Goal: Find specific page/section: Find specific page/section

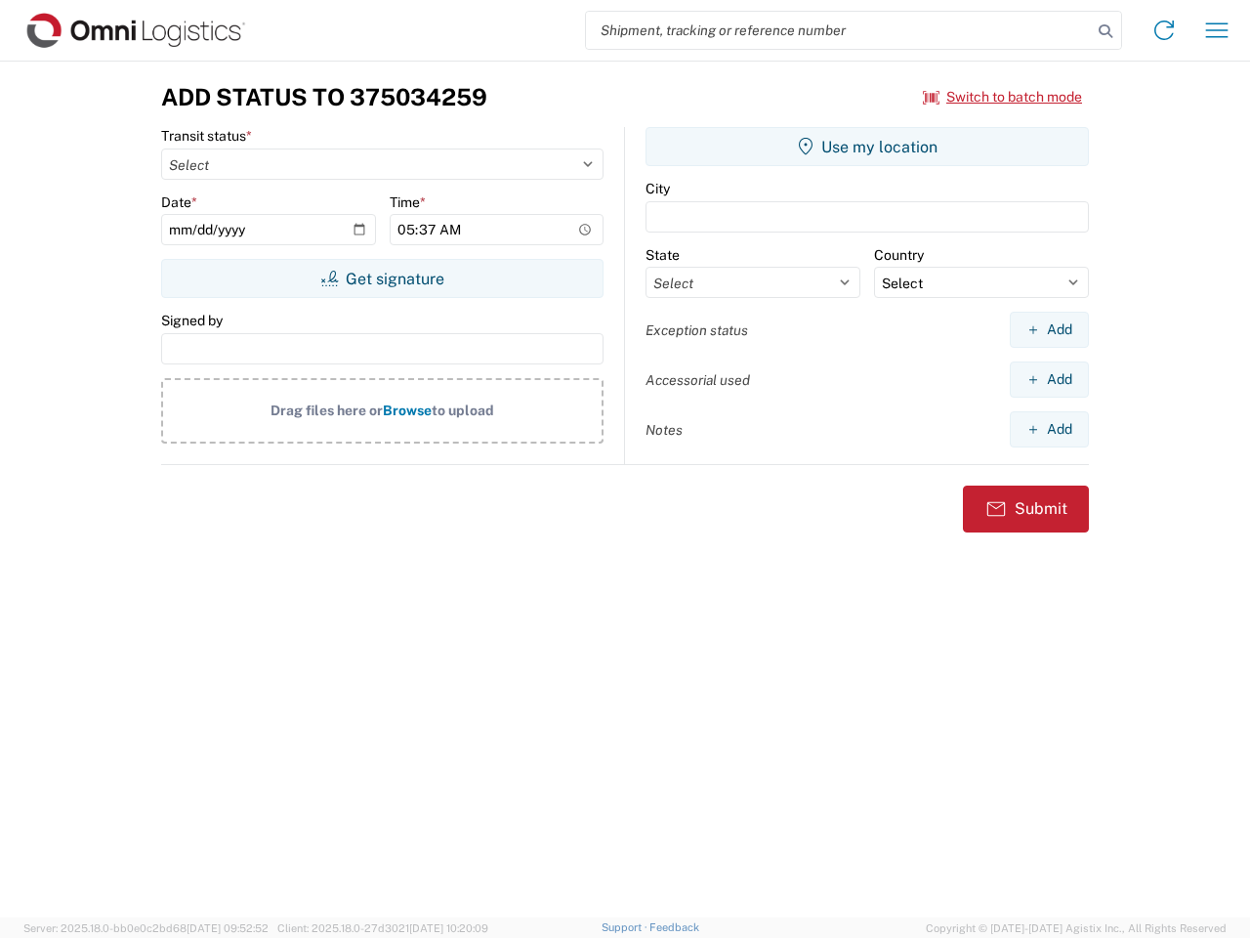
click at [839, 30] on input "search" at bounding box center [839, 30] width 506 height 37
click at [1106, 31] on icon at bounding box center [1105, 31] width 27 height 27
click at [1164, 30] on icon at bounding box center [1164, 30] width 31 height 31
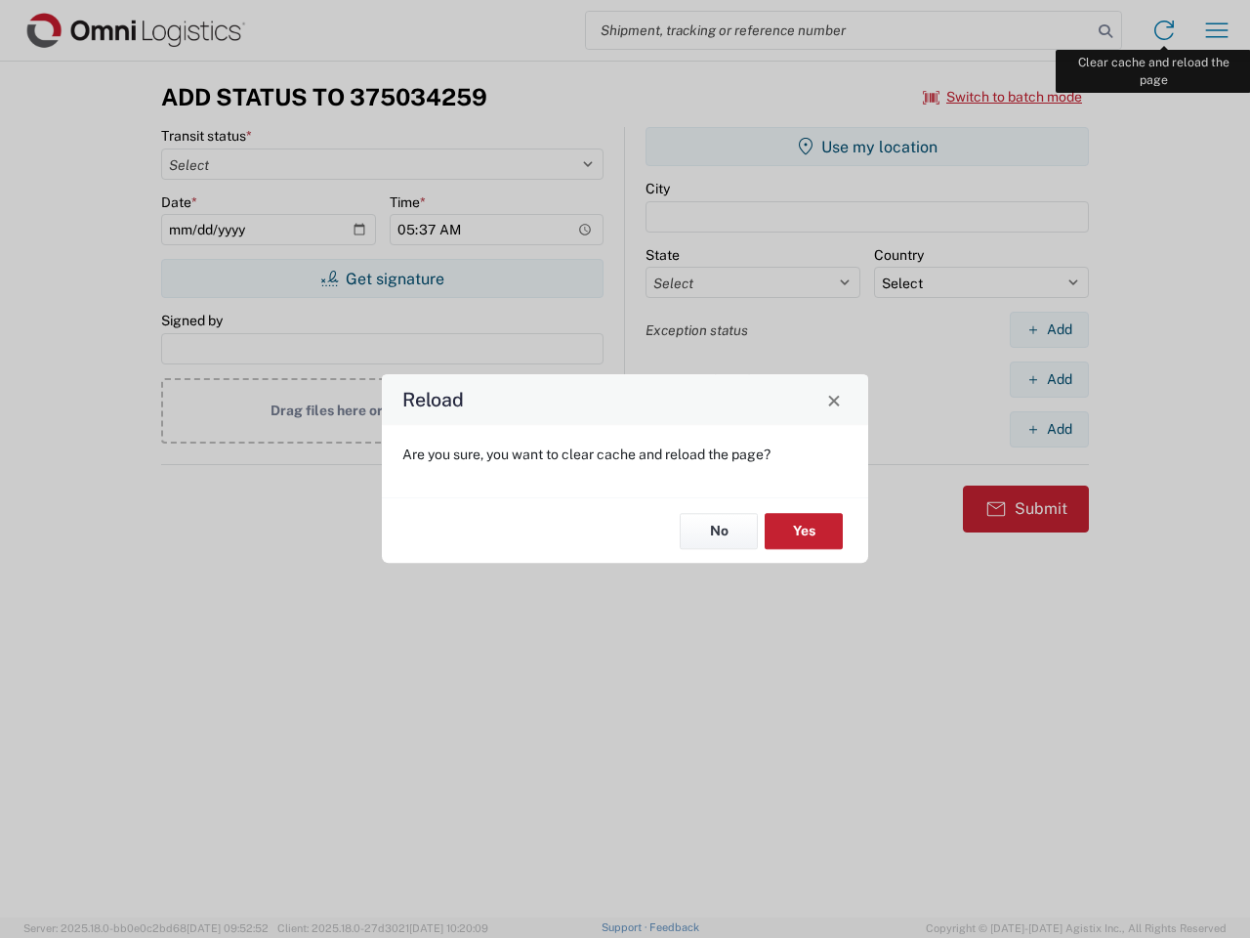
click at [1217, 30] on div "Reload Are you sure, you want to clear cache and reload the page? No Yes" at bounding box center [625, 469] width 1250 height 938
click at [1003, 97] on div "Reload Are you sure, you want to clear cache and reload the page? No Yes" at bounding box center [625, 469] width 1250 height 938
click at [382, 278] on div "Reload Are you sure, you want to clear cache and reload the page? No Yes" at bounding box center [625, 469] width 1250 height 938
click at [867, 147] on div "Reload Are you sure, you want to clear cache and reload the page? No Yes" at bounding box center [625, 469] width 1250 height 938
click at [1049, 329] on div "Reload Are you sure, you want to clear cache and reload the page? No Yes" at bounding box center [625, 469] width 1250 height 938
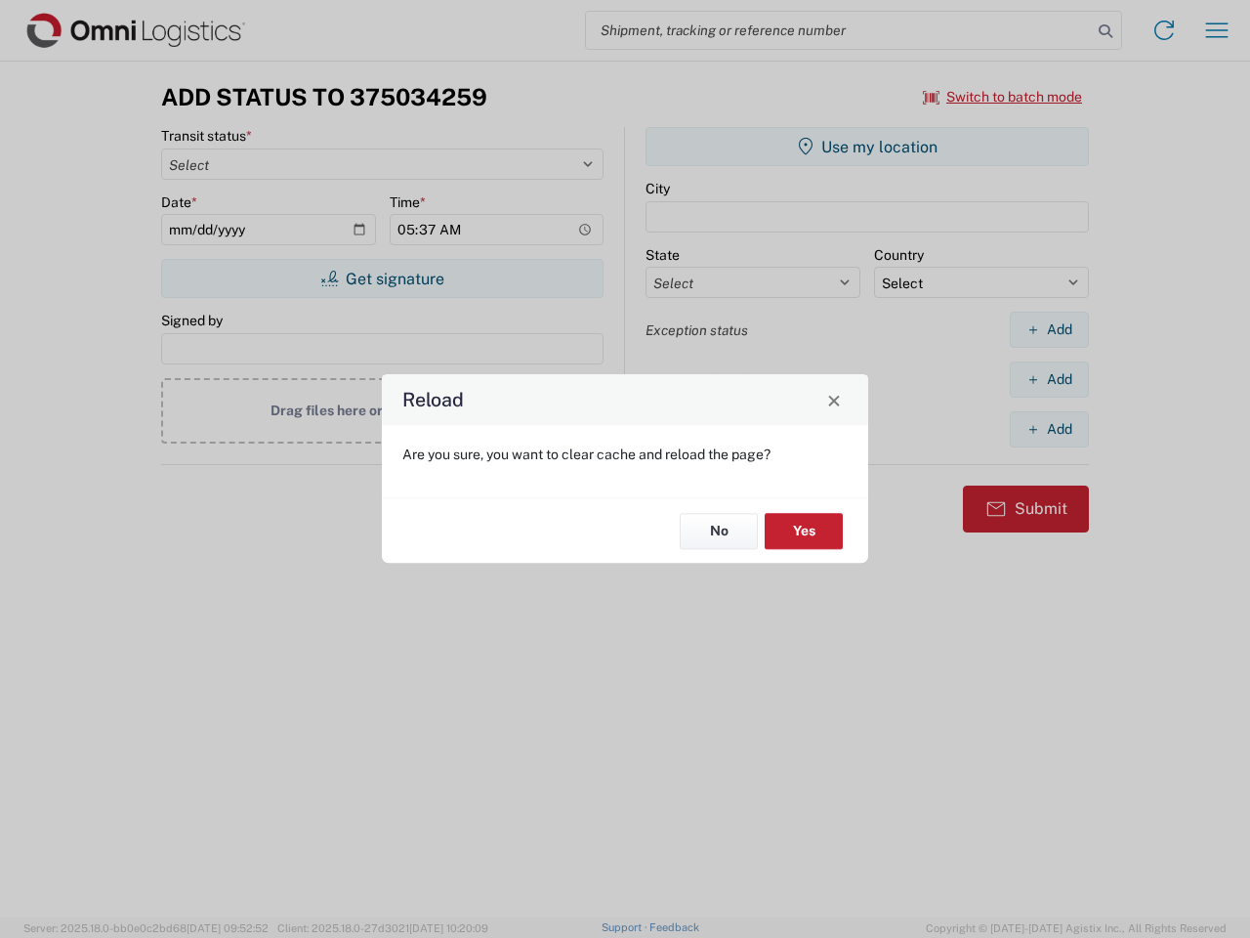
click at [1049, 379] on div "Reload Are you sure, you want to clear cache and reload the page? No Yes" at bounding box center [625, 469] width 1250 height 938
click at [1049, 429] on div "Reload Are you sure, you want to clear cache and reload the page? No Yes" at bounding box center [625, 469] width 1250 height 938
